Goal: Transaction & Acquisition: Purchase product/service

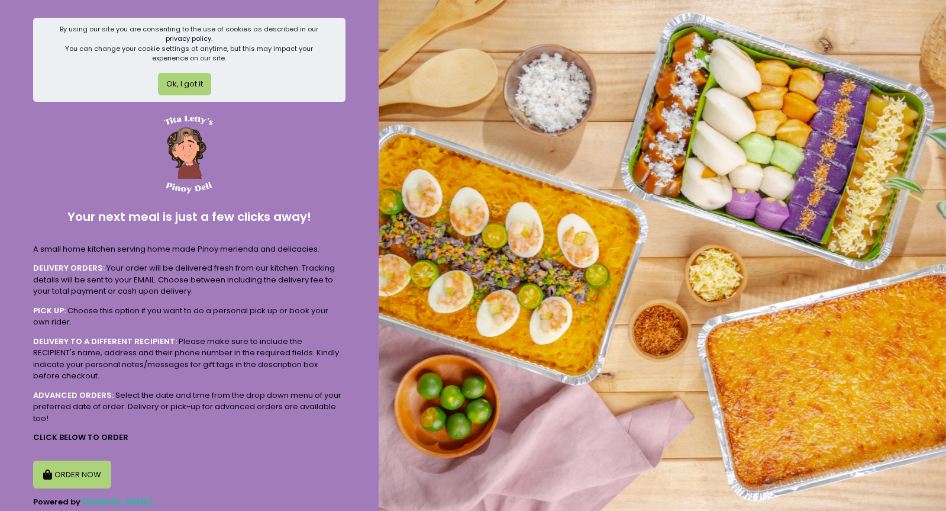
click at [79, 474] on button "ORDER NOW" at bounding box center [72, 474] width 78 height 28
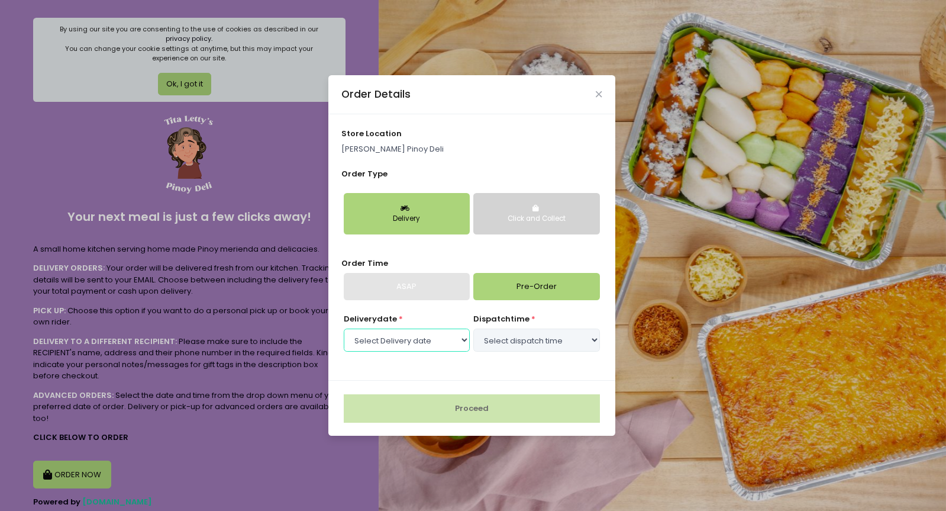
click at [418, 343] on select "Select Delivery date [DATE] [DATE] [DATE] [DATE] [DATE]" at bounding box center [407, 339] width 126 height 22
select select "[DATE]"
click at [344, 328] on select "Select Delivery date [DATE] [DATE] [DATE] [DATE] [DATE]" at bounding box center [407, 339] width 126 height 22
click at [506, 337] on select "Select dispatch time 09:00 AM - 09:30 AM 09:30 AM - 10:00 AM 10:00 AM - 10:30 A…" at bounding box center [536, 339] width 126 height 22
select select "13:30"
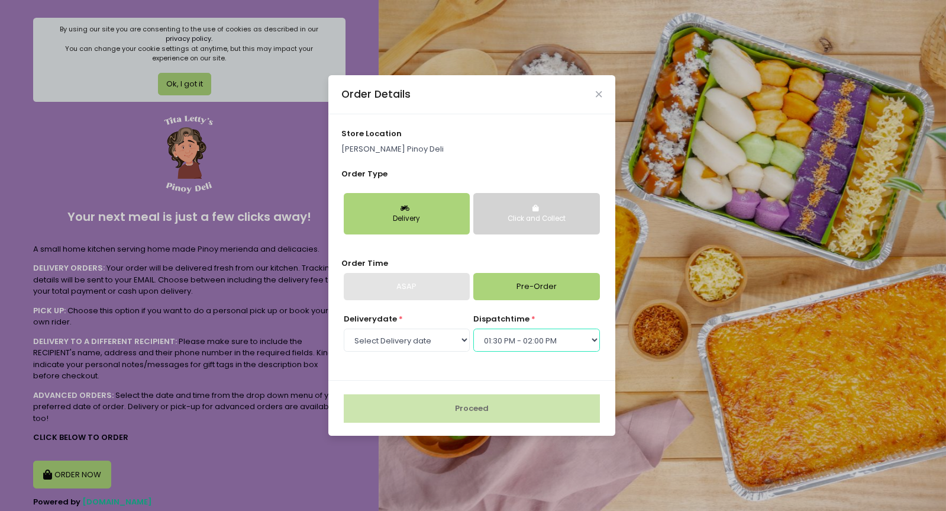
click at [473, 328] on select "Select dispatch time 09:00 AM - 09:30 AM 09:30 AM - 10:00 AM 10:00 AM - 10:30 A…" at bounding box center [536, 339] width 126 height 22
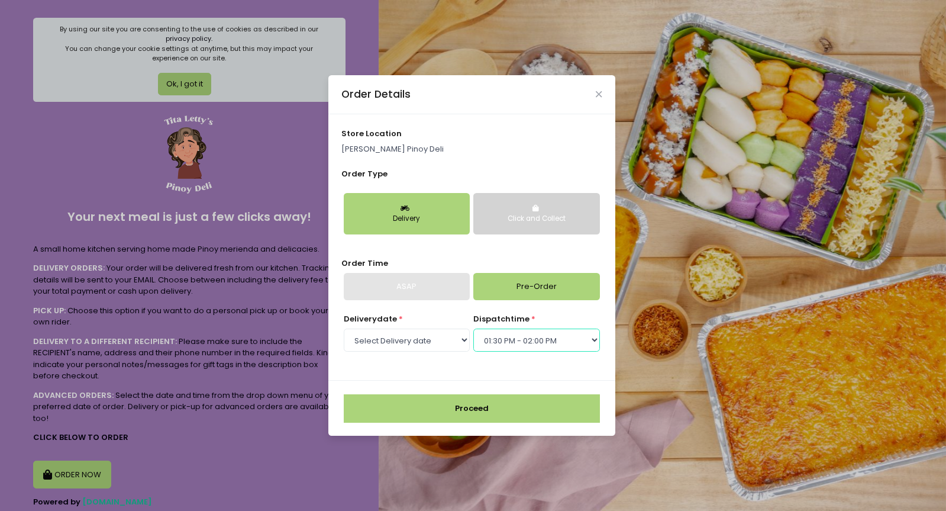
click at [555, 336] on select "Select dispatch time 09:00 AM - 09:30 AM 09:30 AM - 10:00 AM 10:00 AM - 10:30 A…" at bounding box center [536, 339] width 126 height 22
click at [473, 328] on select "Select dispatch time 09:00 AM - 09:30 AM 09:30 AM - 10:00 AM 10:00 AM - 10:30 A…" at bounding box center [536, 339] width 126 height 22
click at [514, 420] on button "Proceed" at bounding box center [472, 408] width 256 height 28
